Goal: Check status: Check status

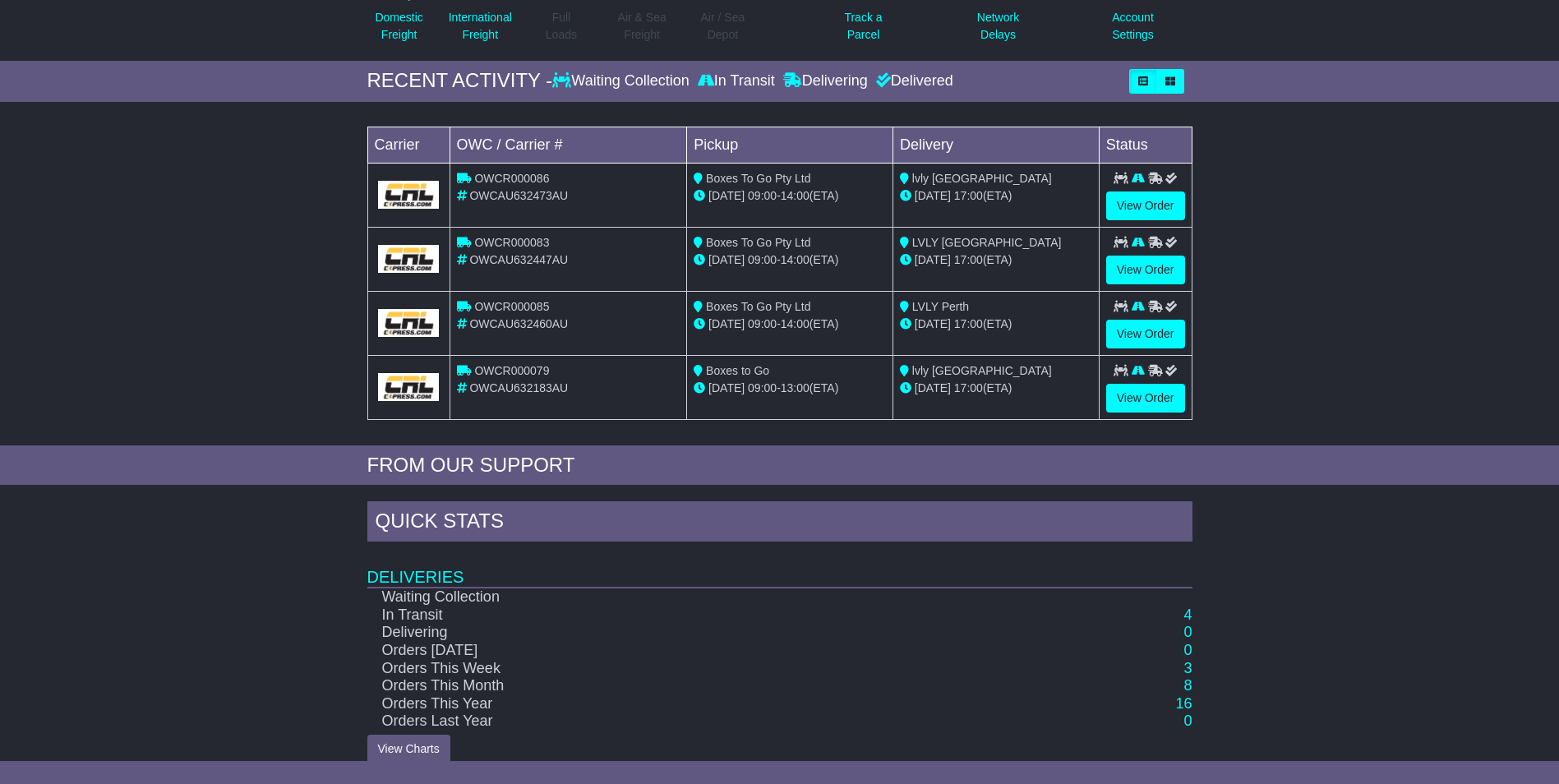
scroll to position [221, 0]
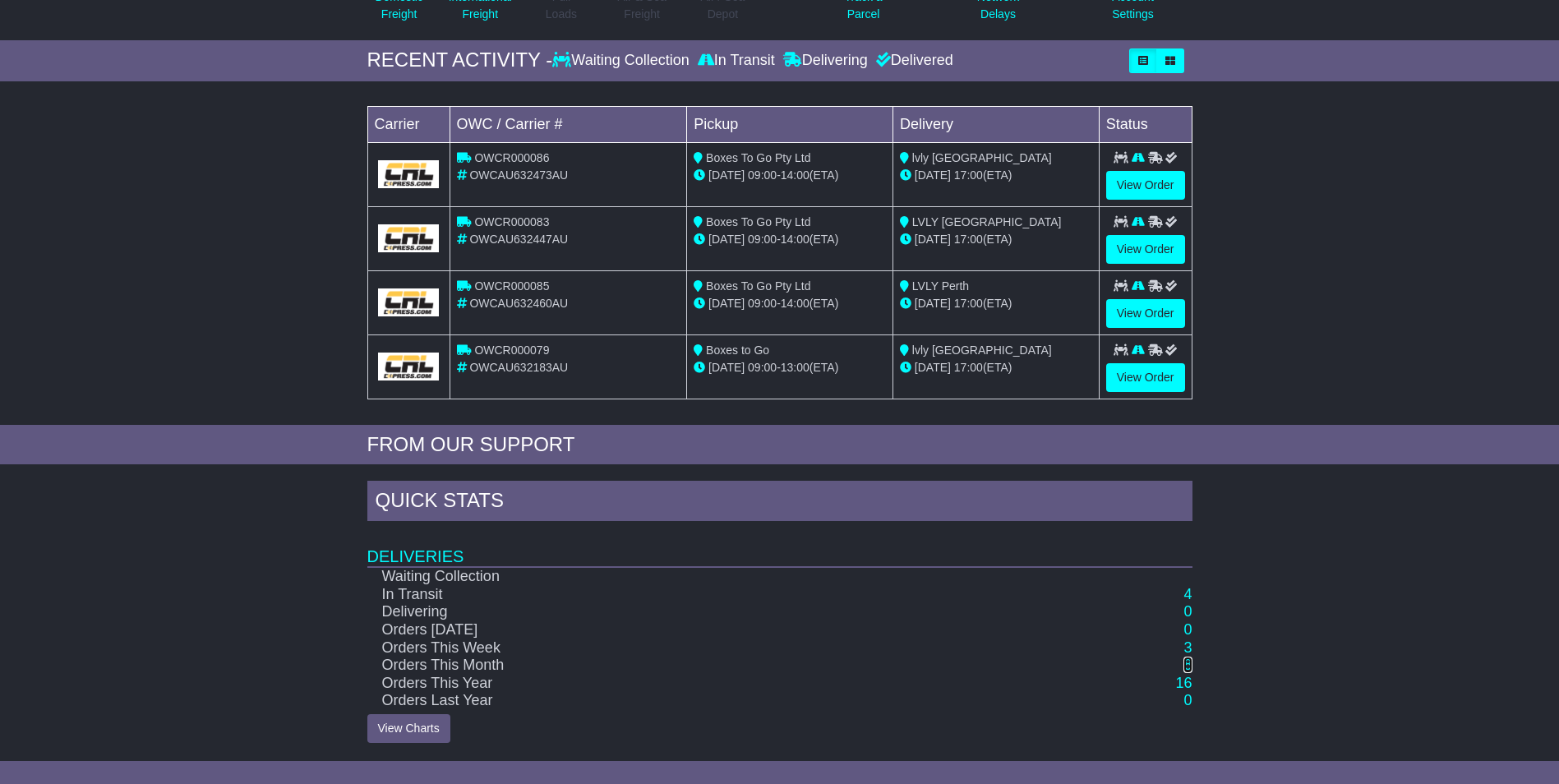
click at [1190, 665] on link "8" at bounding box center [1188, 665] width 8 height 17
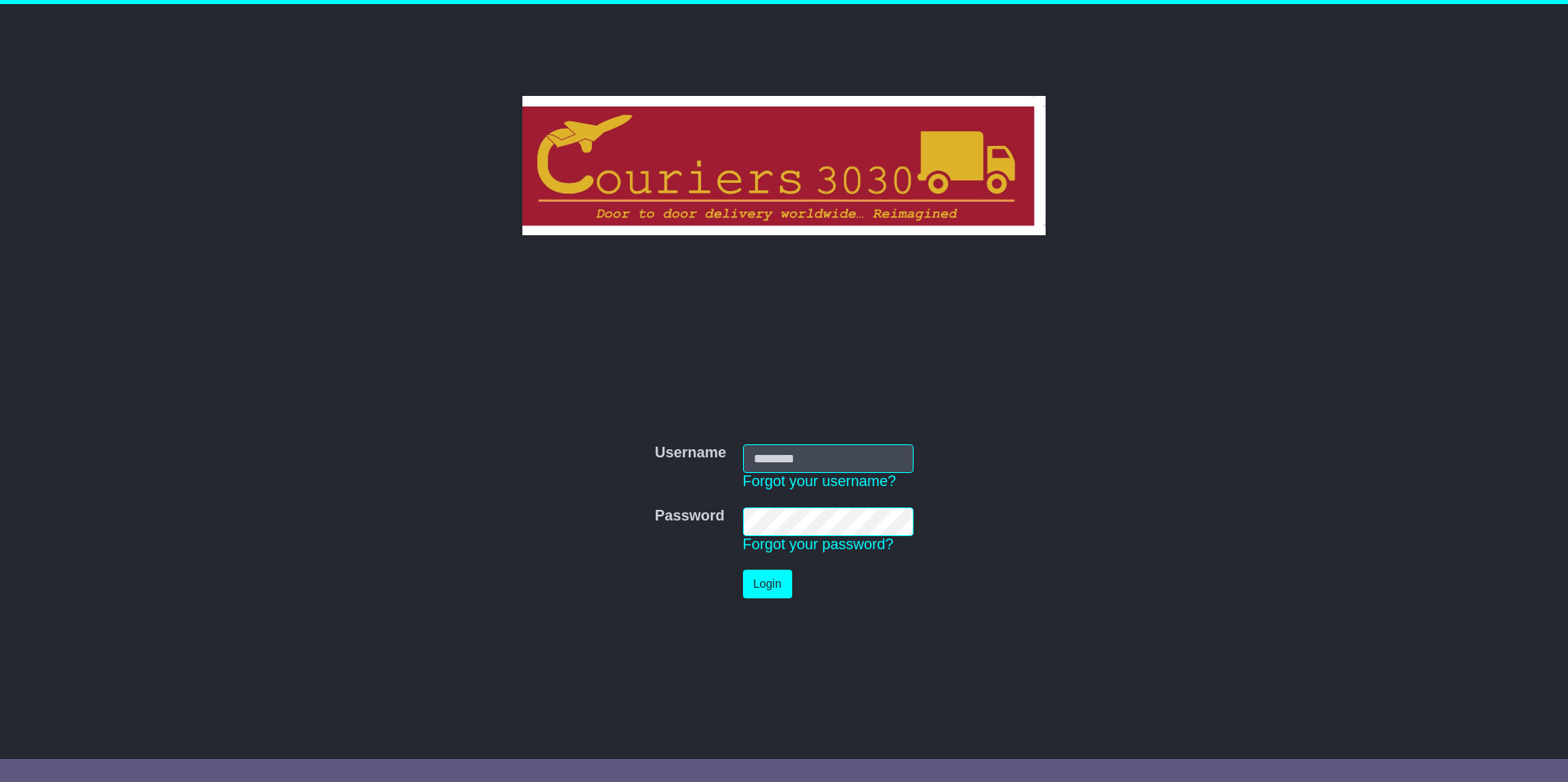
type input "********"
click at [756, 578] on button "Login" at bounding box center [766, 584] width 49 height 29
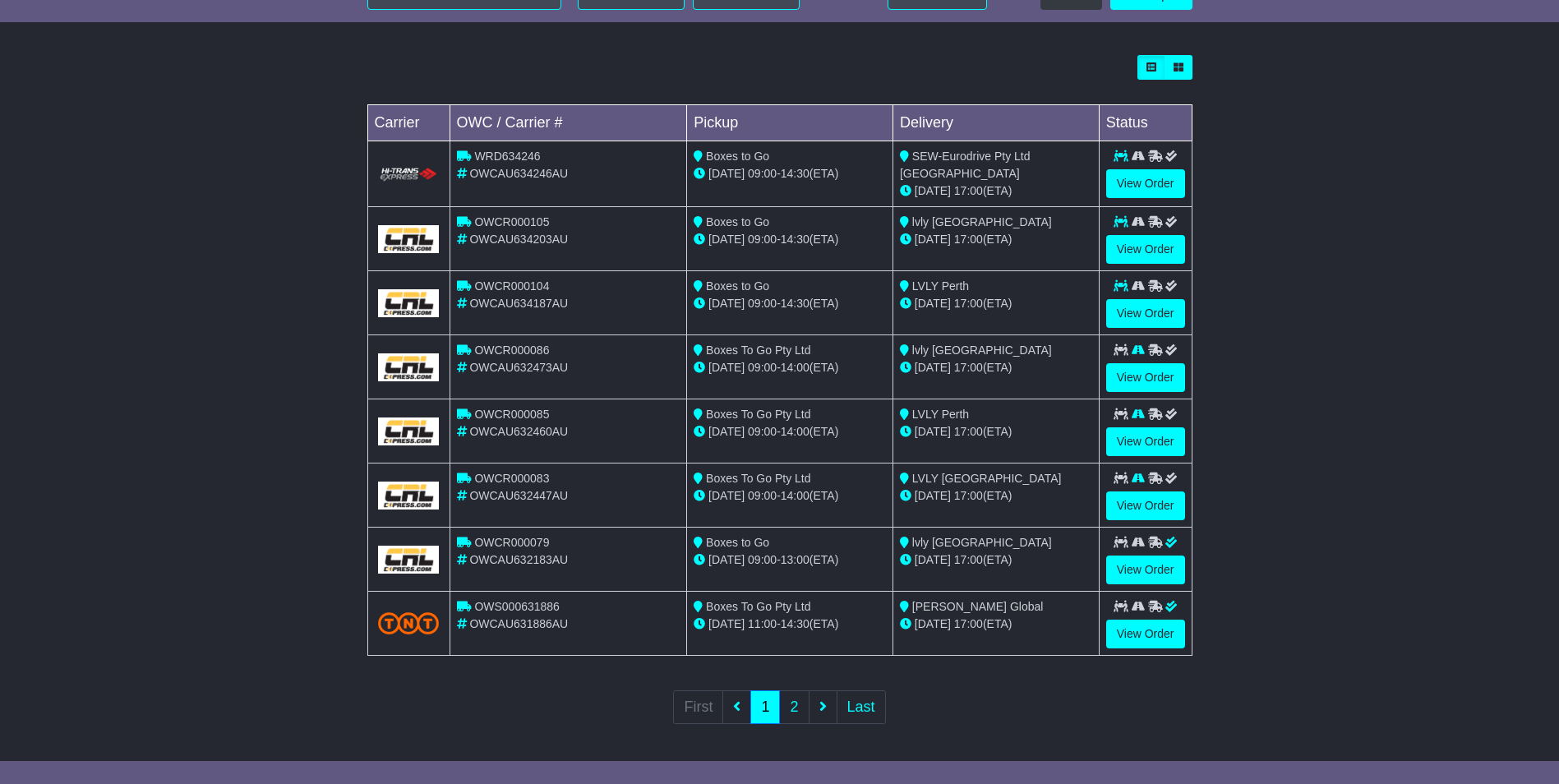
scroll to position [431, 0]
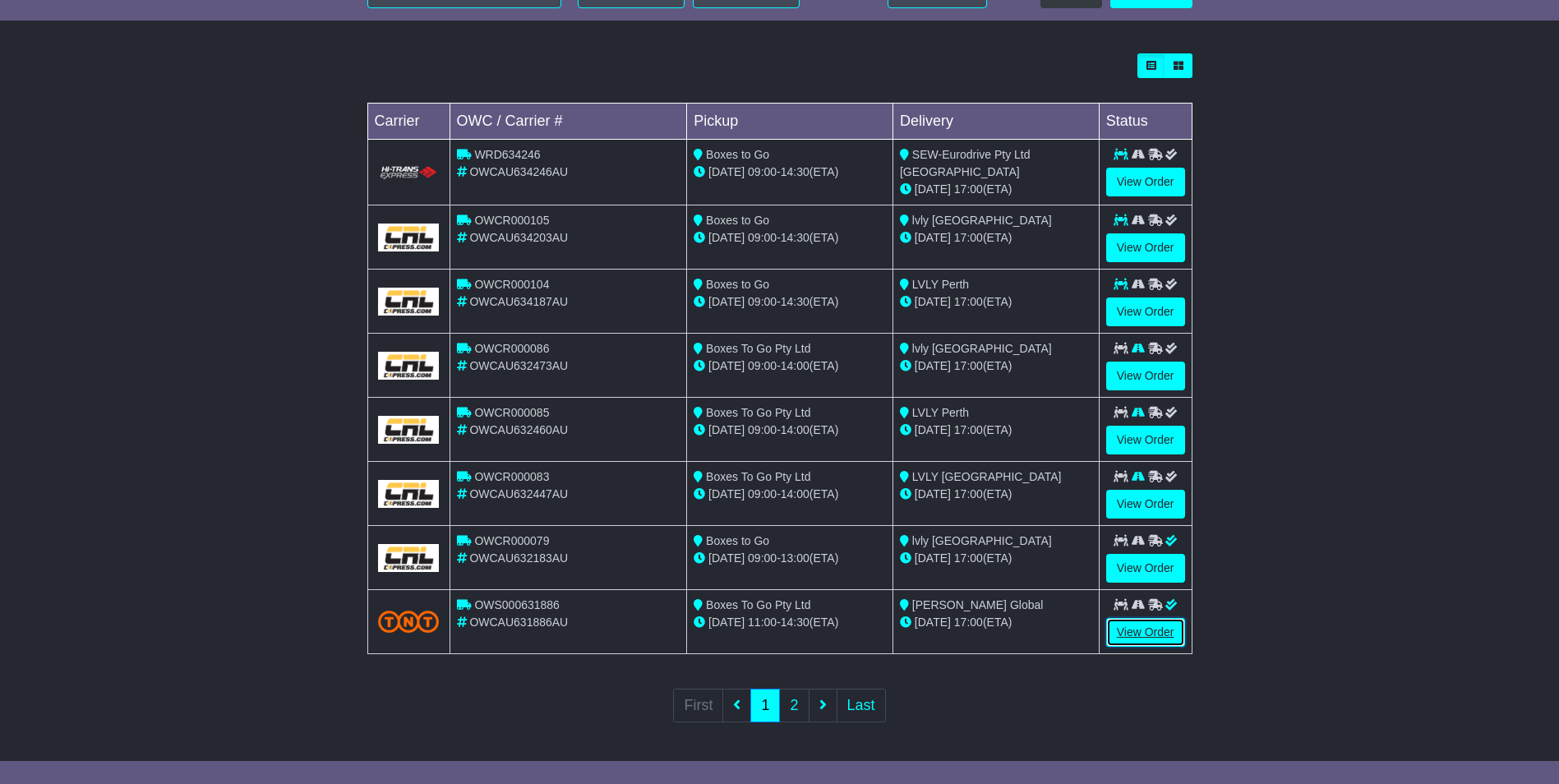
click at [1150, 631] on link "View Order" at bounding box center [1145, 632] width 79 height 29
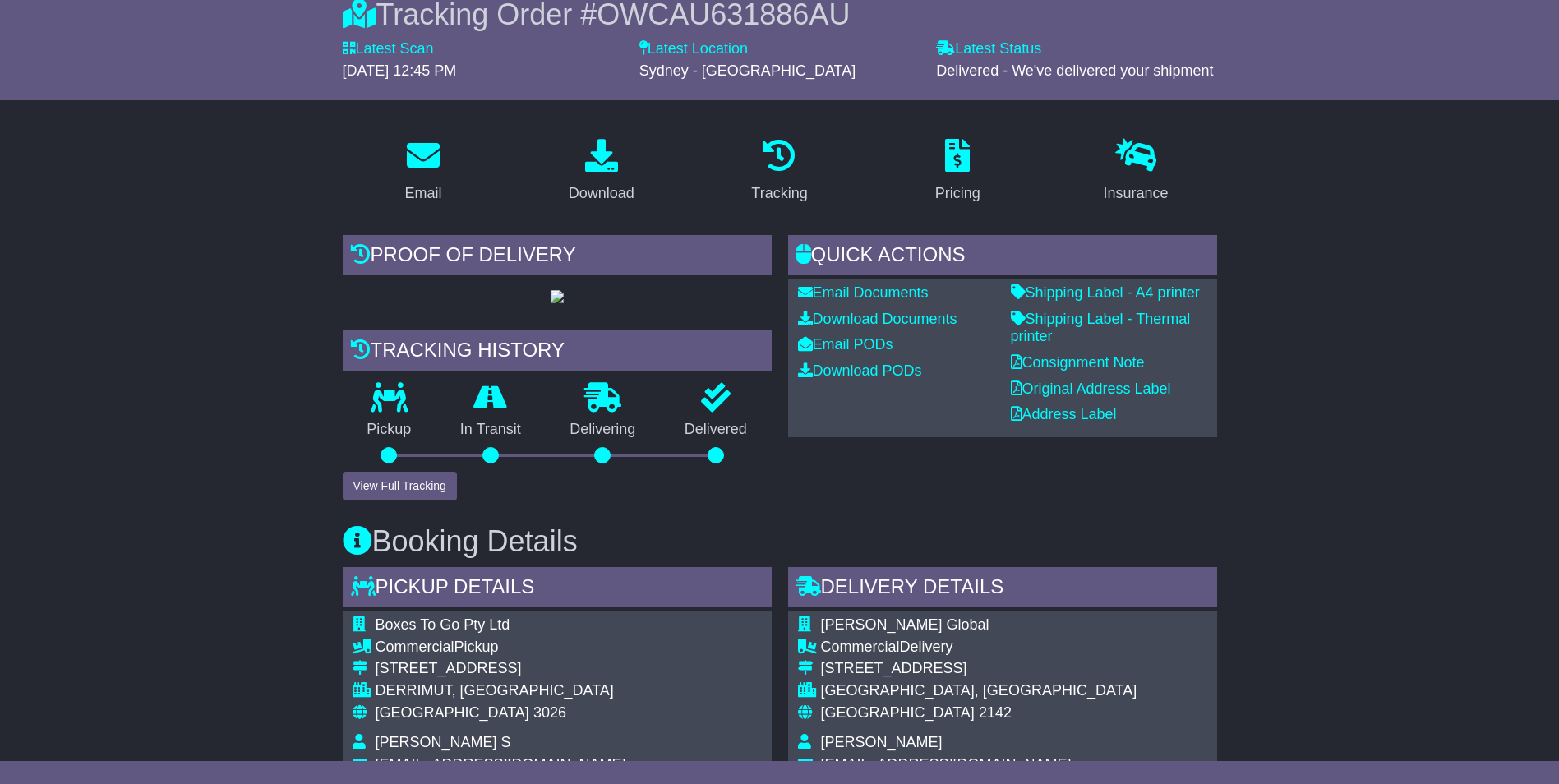
scroll to position [164, 0]
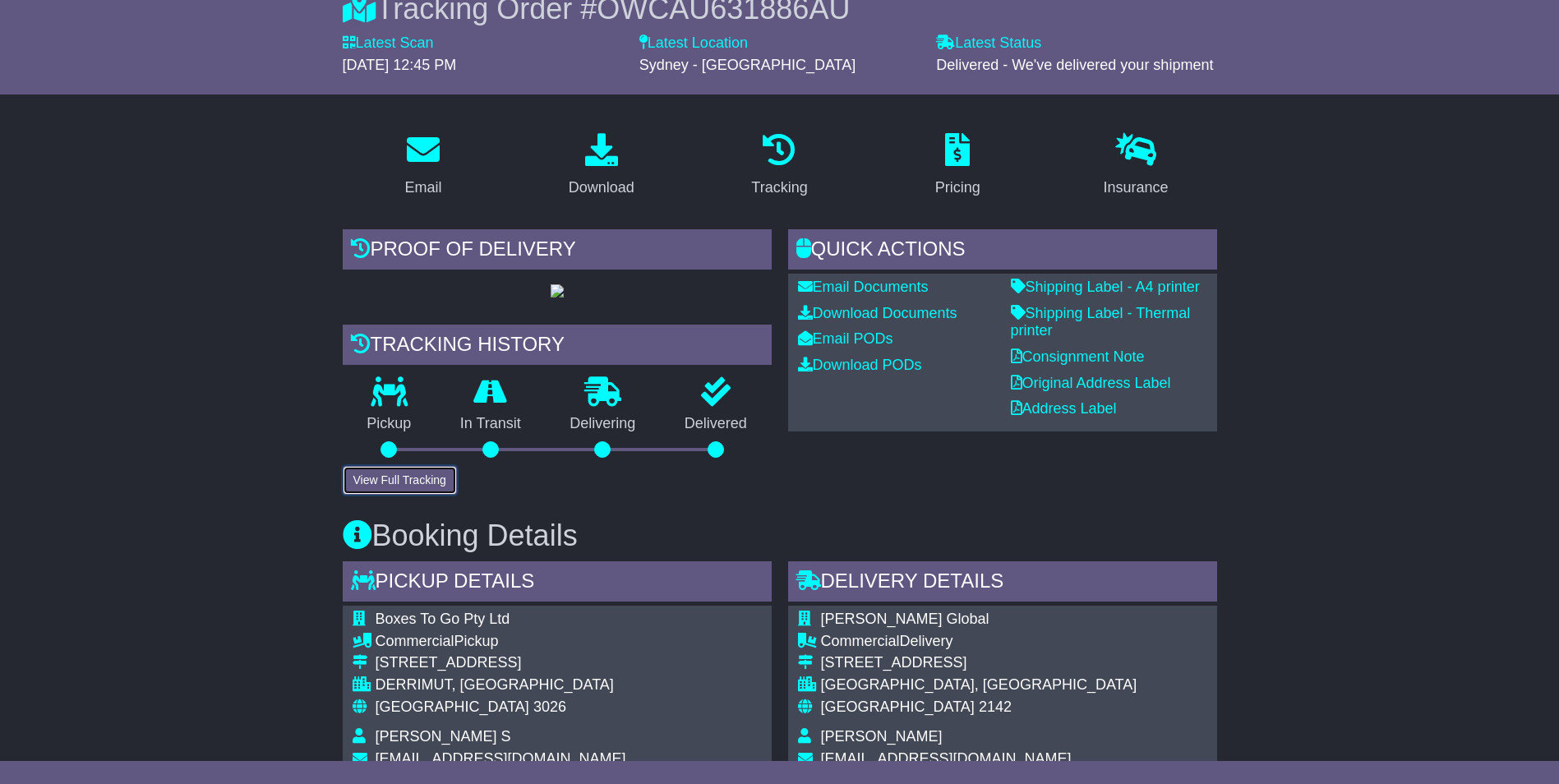
click at [414, 495] on button "View Full Tracking" at bounding box center [400, 480] width 115 height 29
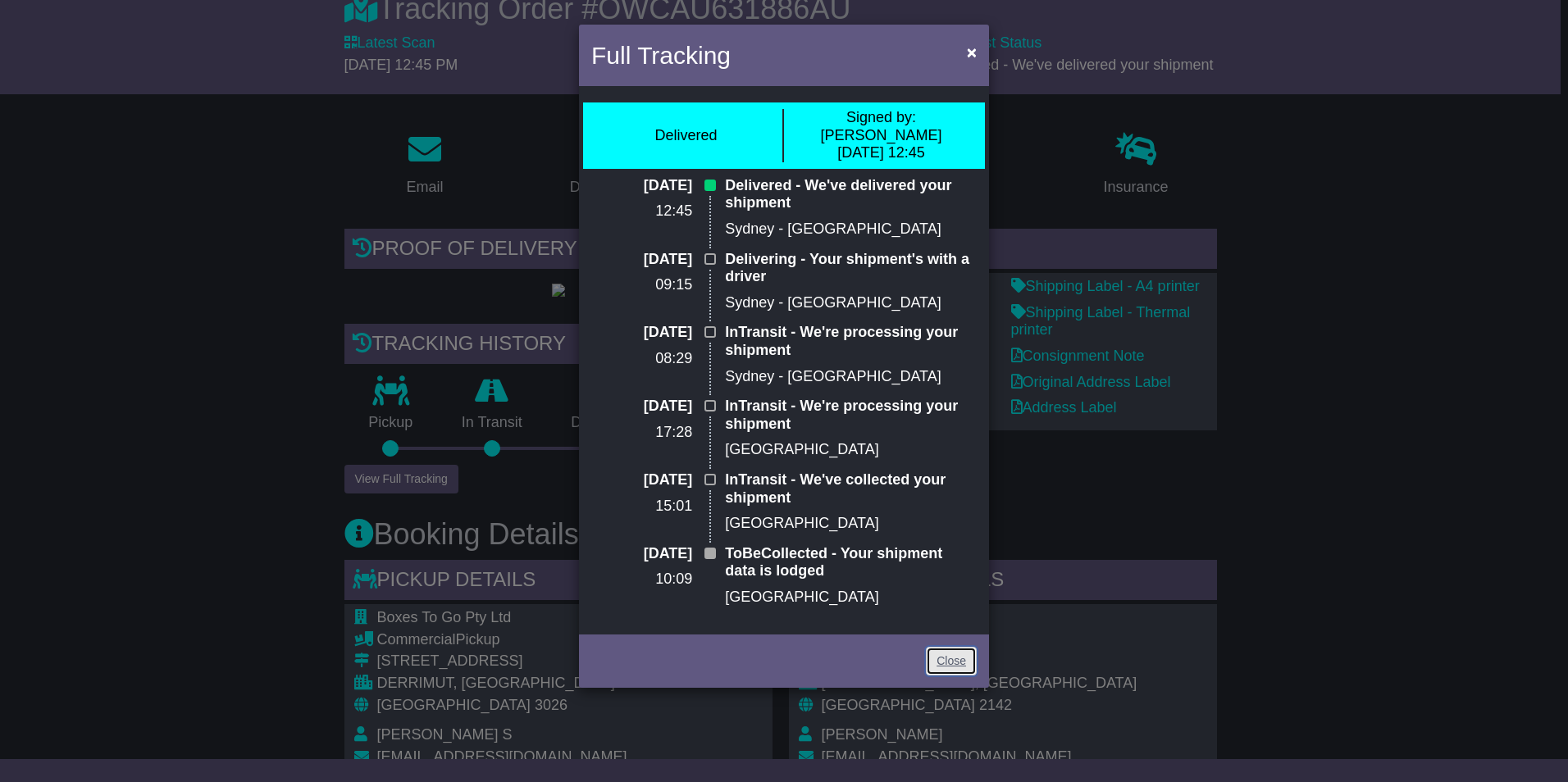
click at [949, 647] on link "Close" at bounding box center [951, 660] width 51 height 29
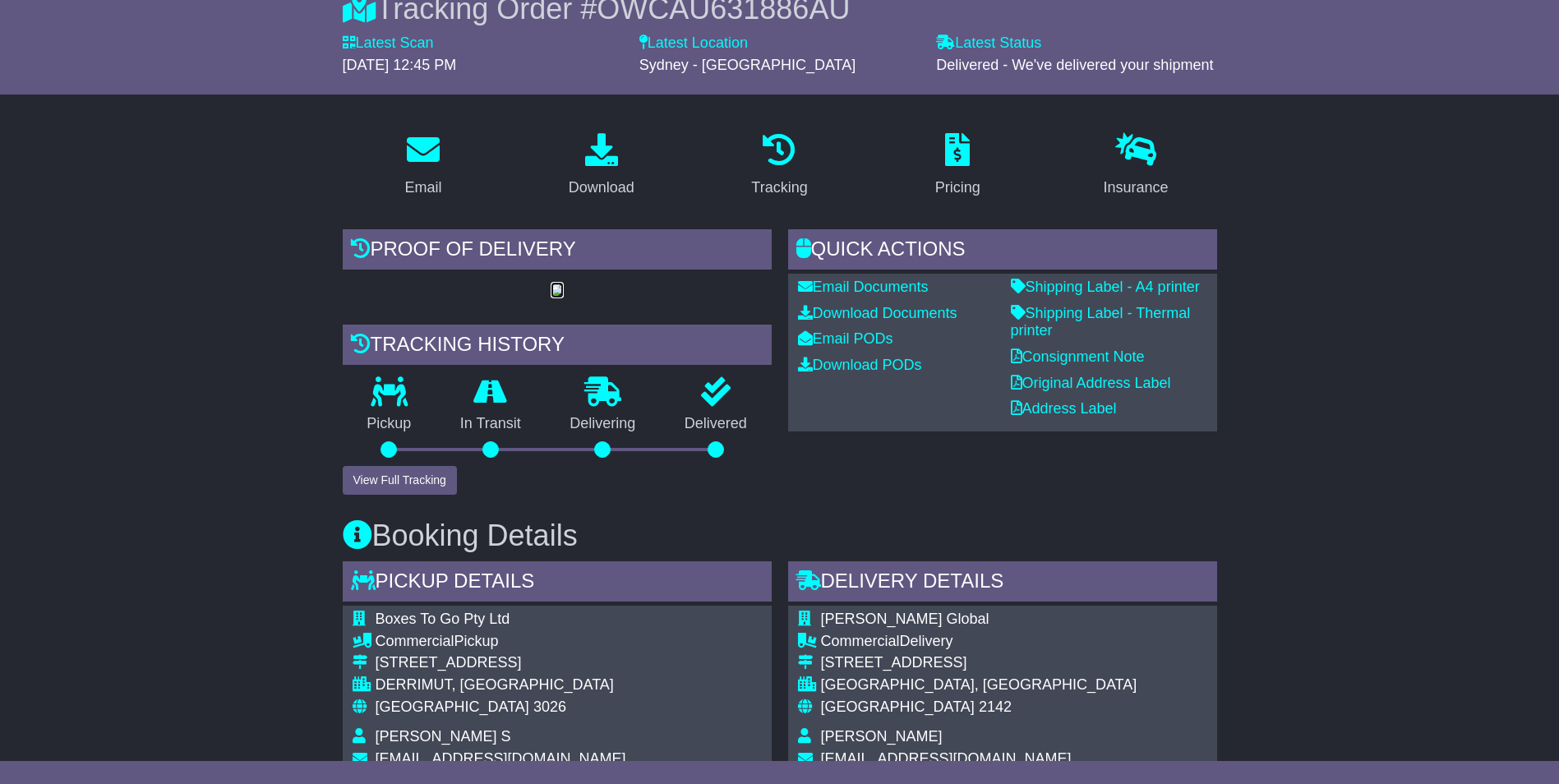
click at [563, 297] on img at bounding box center [557, 291] width 13 height 13
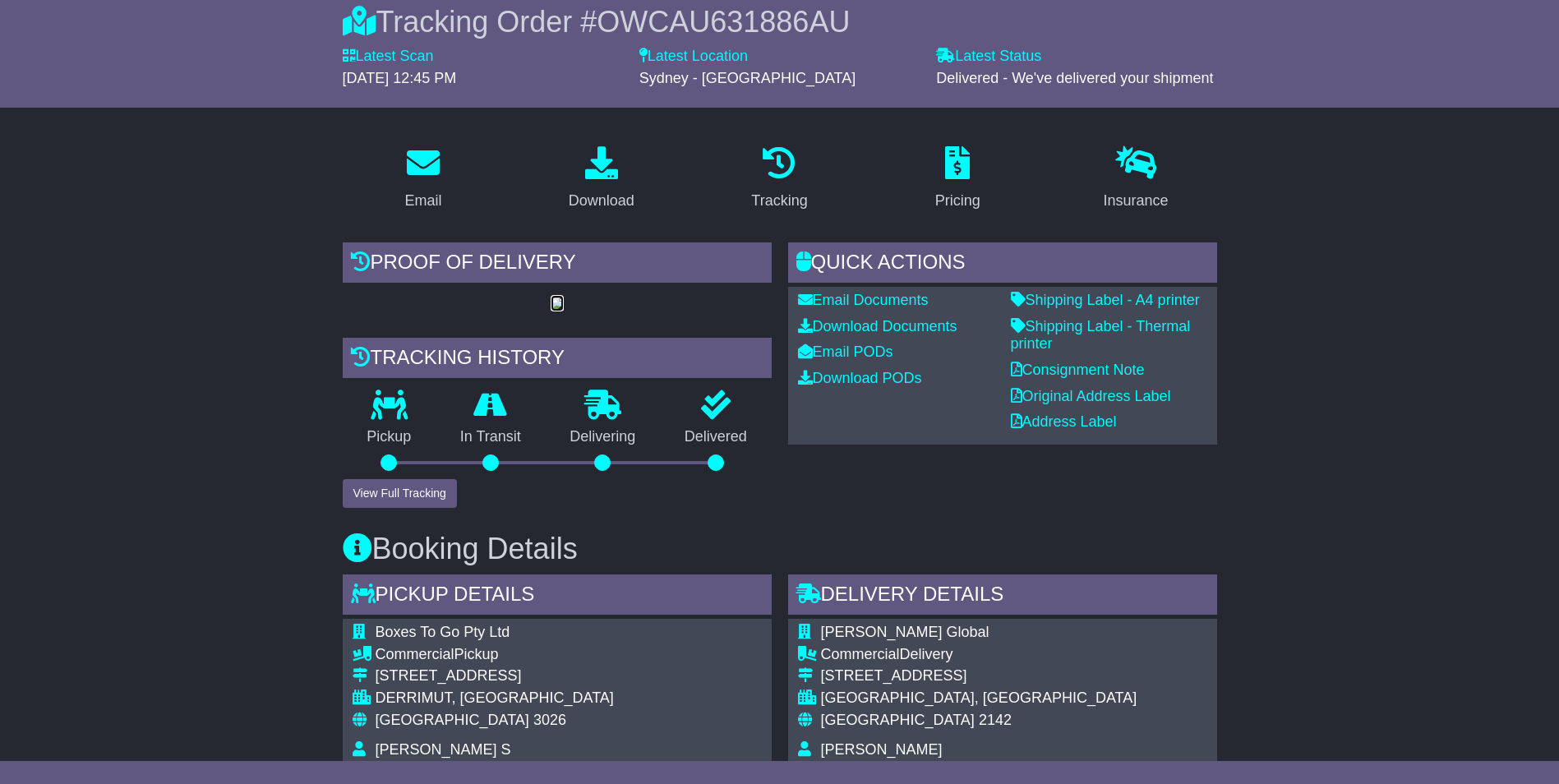
scroll to position [146, 0]
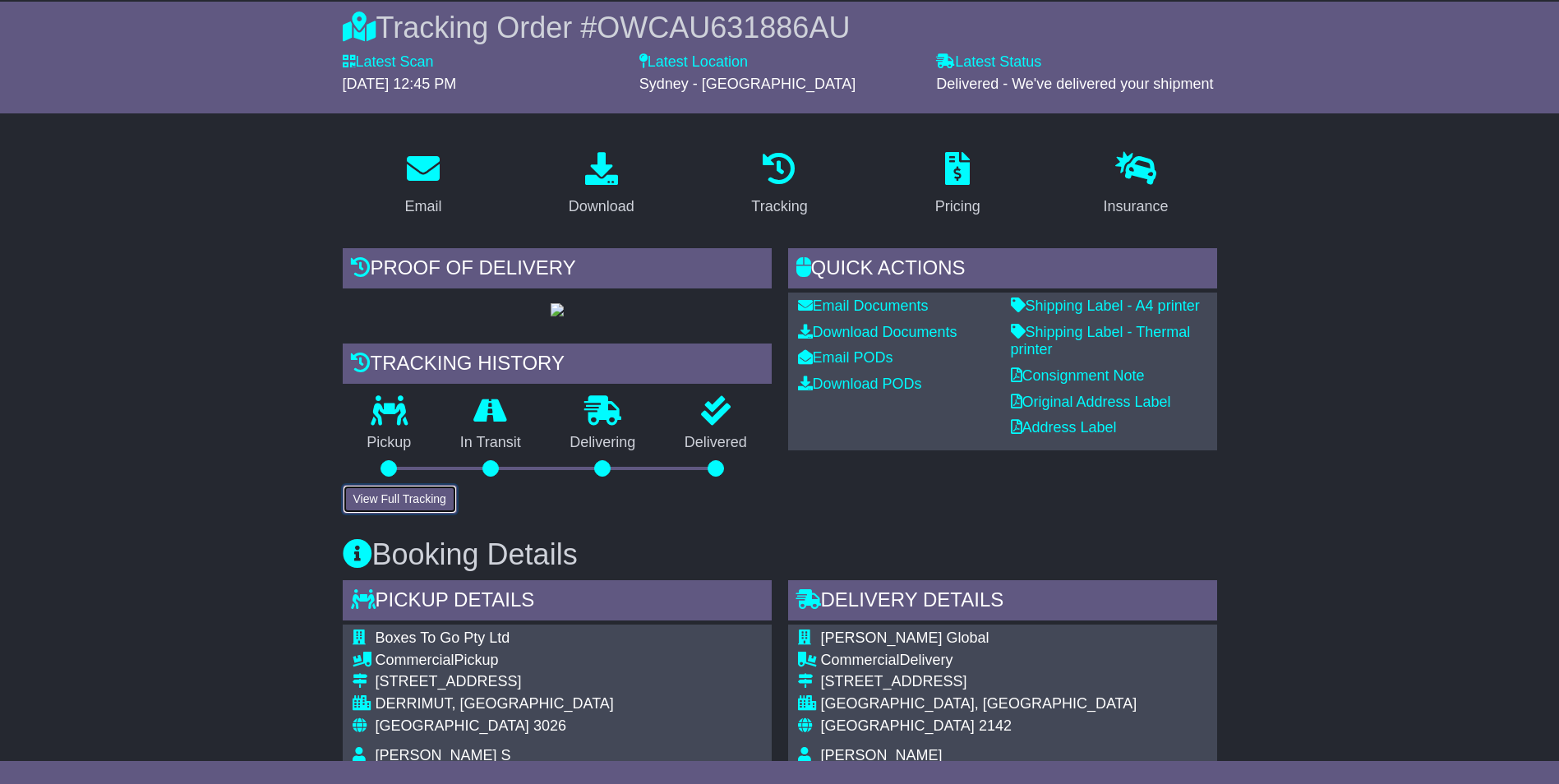
click at [422, 513] on button "View Full Tracking" at bounding box center [400, 499] width 115 height 29
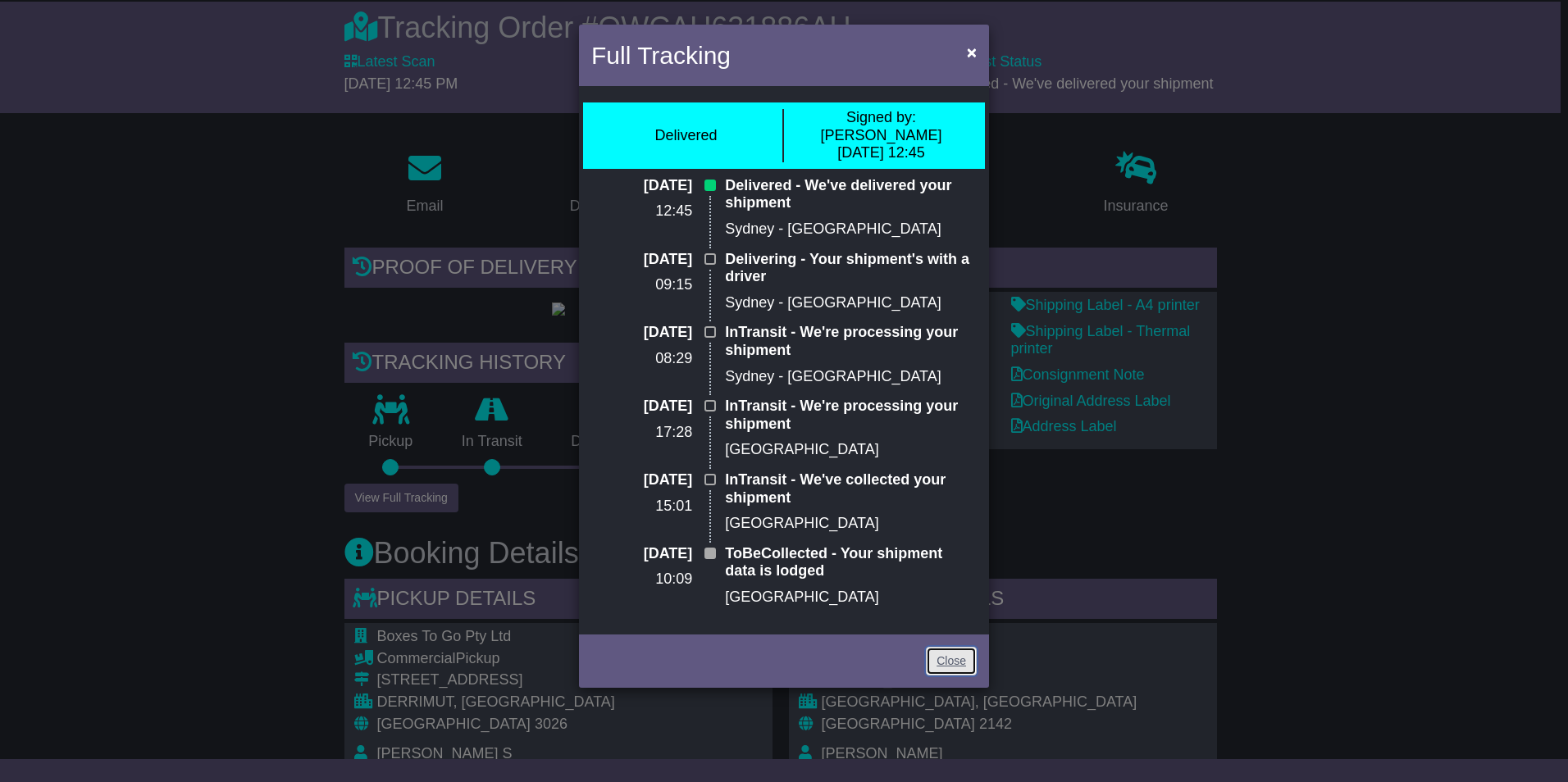
click at [965, 651] on link "Close" at bounding box center [951, 660] width 51 height 29
